Goal: Find specific page/section: Find specific page/section

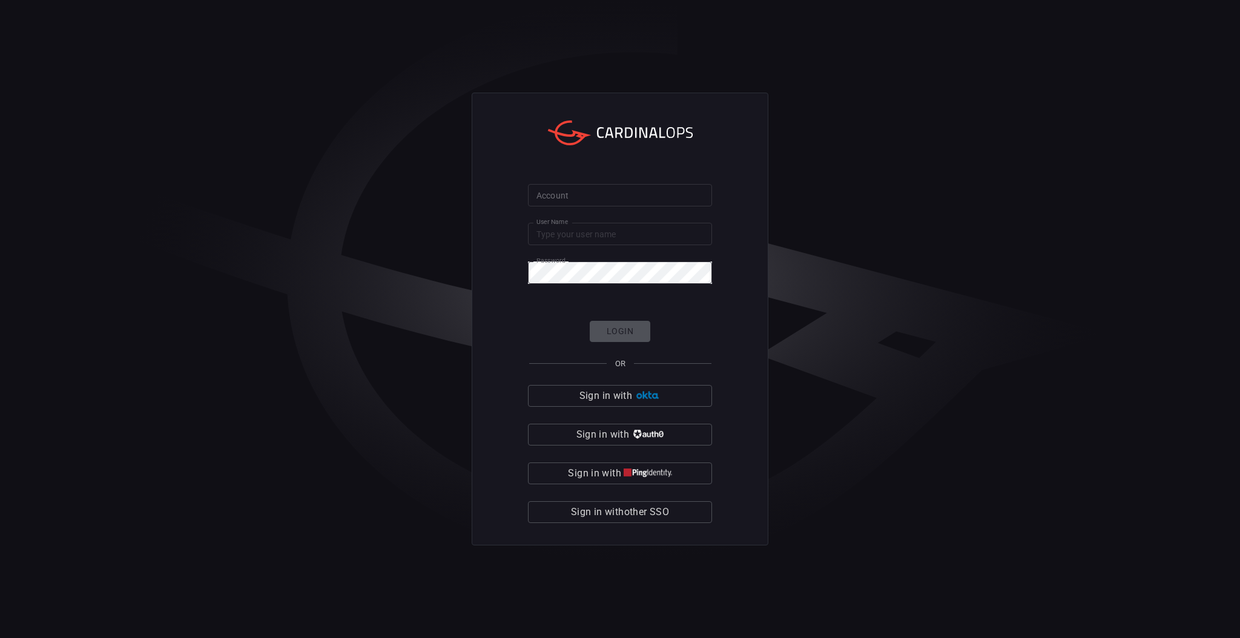
type input "[PERSON_NAME].townson2"
click at [585, 197] on input "Account" at bounding box center [620, 195] width 184 height 22
type input "Vistryhomes"
click at [616, 330] on button "Login" at bounding box center [620, 331] width 61 height 21
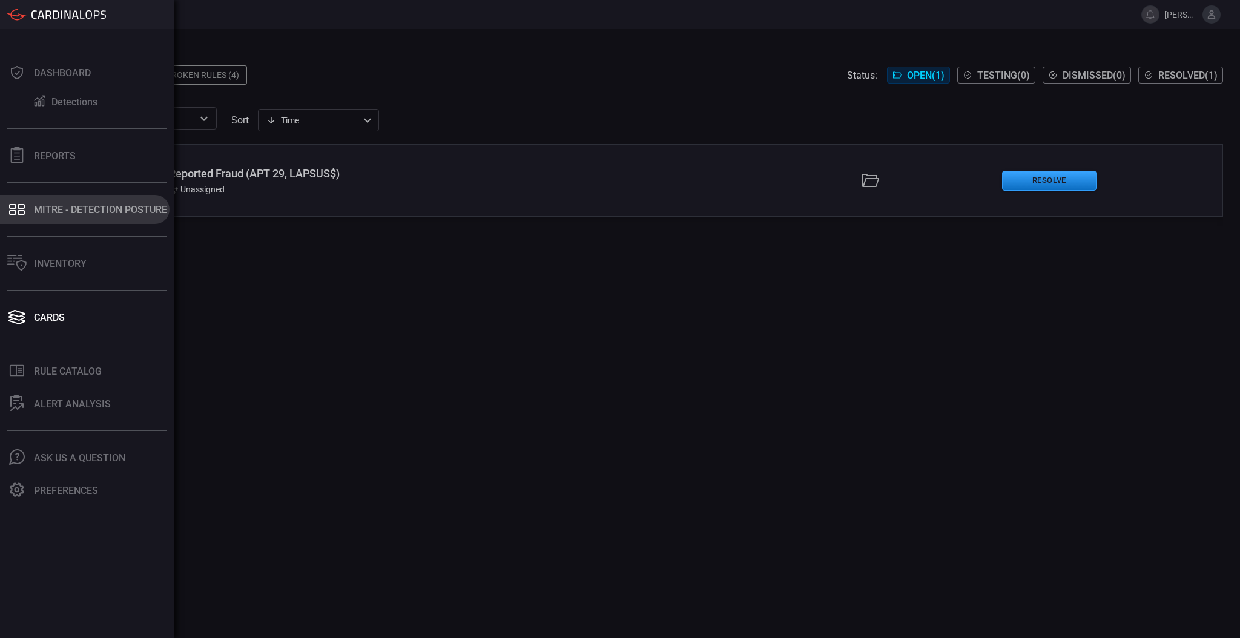
click at [68, 198] on button "MITRE - Detection Posture" at bounding box center [85, 209] width 170 height 29
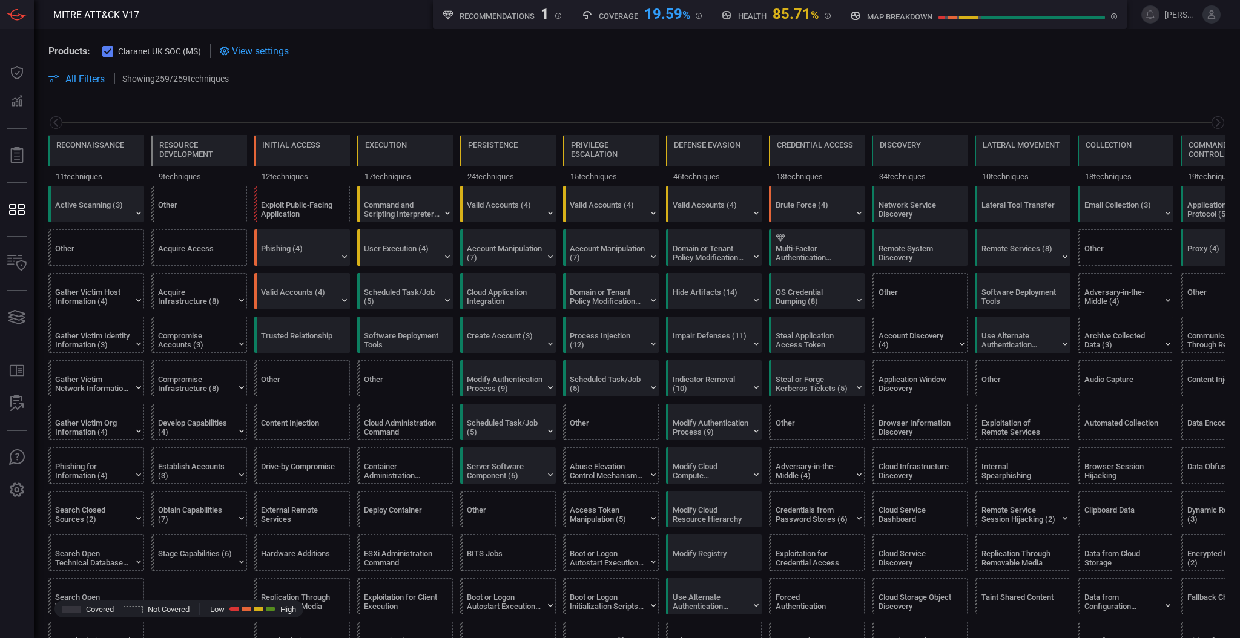
scroll to position [0, 159]
